Goal: Communication & Community: Share content

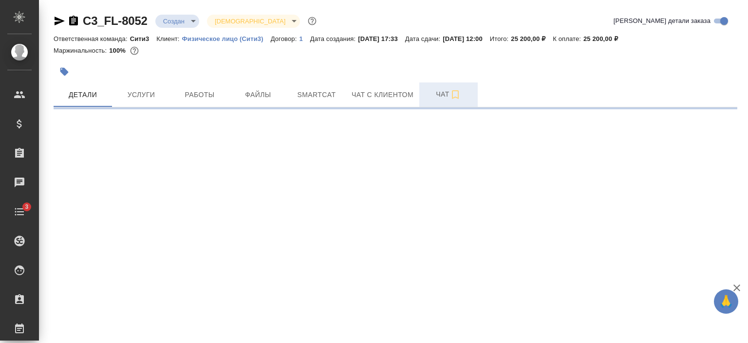
select select "RU"
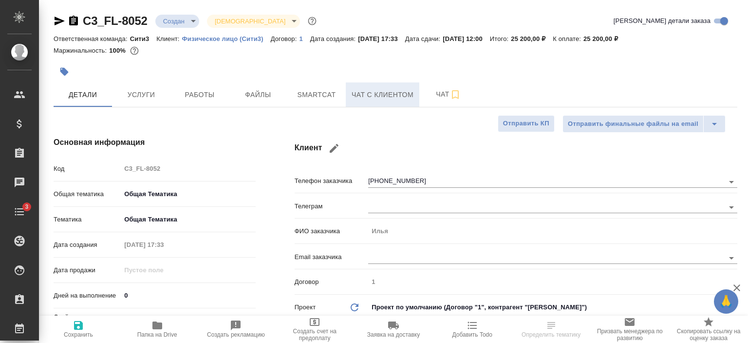
type textarea "x"
click at [383, 93] on span "Чат с клиентом" at bounding box center [383, 95] width 62 height 12
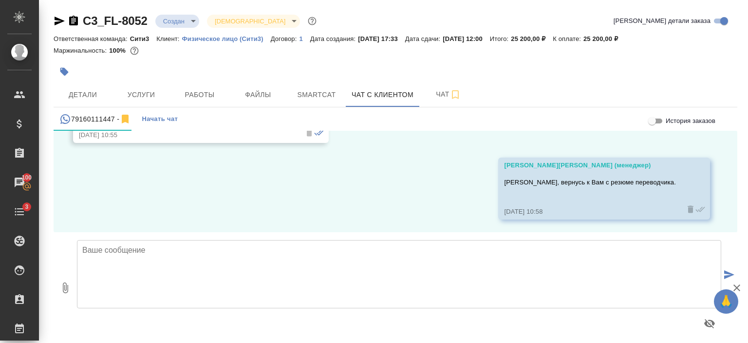
scroll to position [382, 0]
click at [67, 288] on icon "button" at bounding box center [65, 288] width 12 height 12
type input "C:\fakepath\[PERSON_NAME] (2).pdf"
click at [226, 245] on textarea at bounding box center [399, 274] width 645 height 68
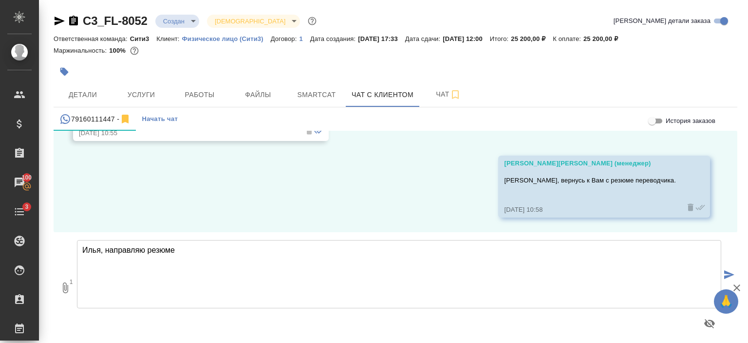
type textarea "Илья, направляю резюме"
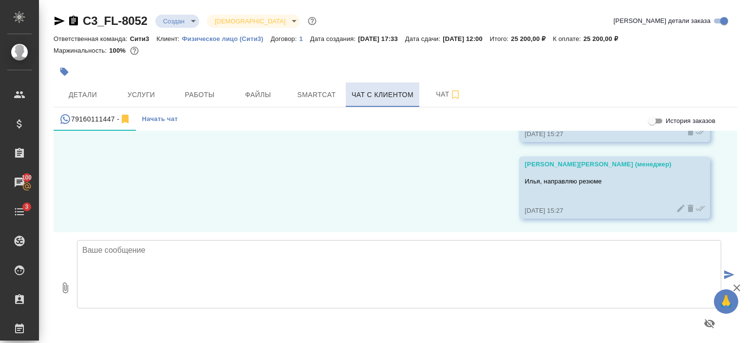
scroll to position [535, 0]
